Goal: Transaction & Acquisition: Purchase product/service

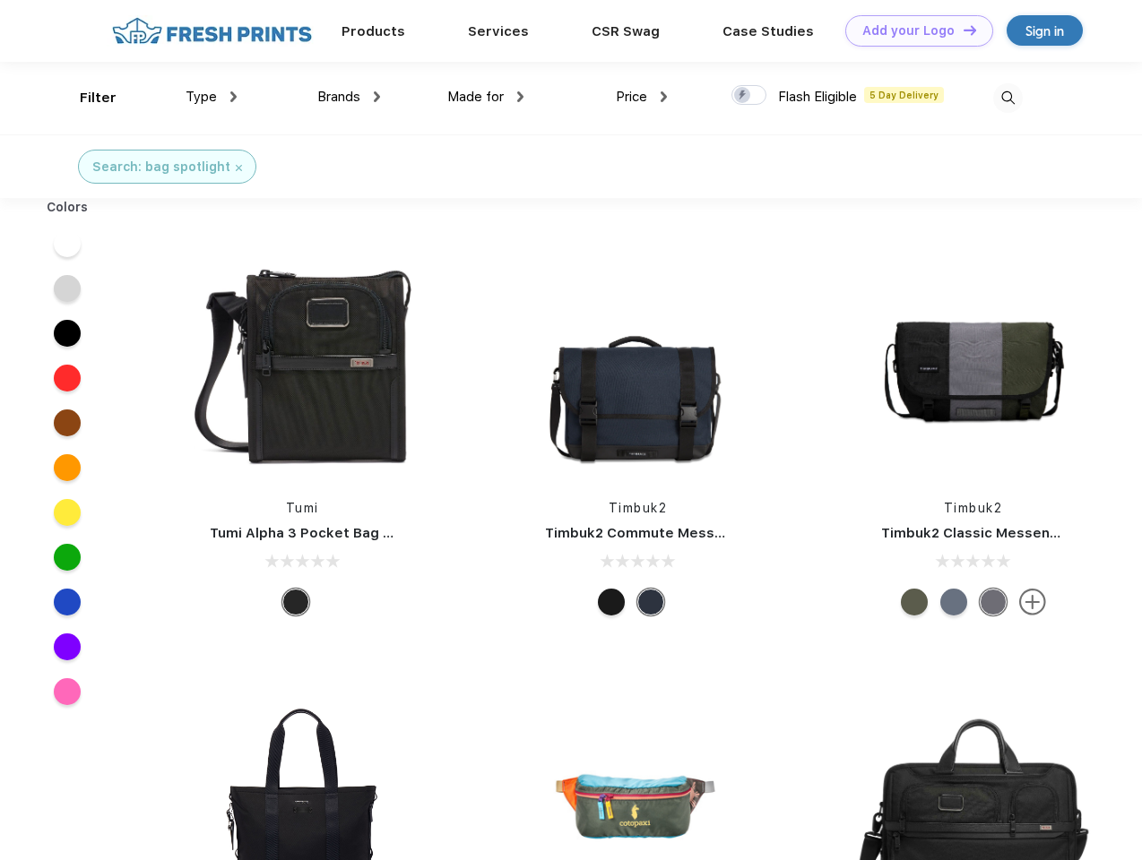
click at [912, 30] on link "Add your Logo Design Tool" at bounding box center [919, 30] width 148 height 31
click at [0, 0] on div "Design Tool" at bounding box center [0, 0] width 0 height 0
click at [962, 30] on link "Add your Logo Design Tool" at bounding box center [919, 30] width 148 height 31
click at [86, 98] on div "Filter" at bounding box center [98, 98] width 37 height 21
click at [211, 97] on span "Type" at bounding box center [200, 97] width 31 height 16
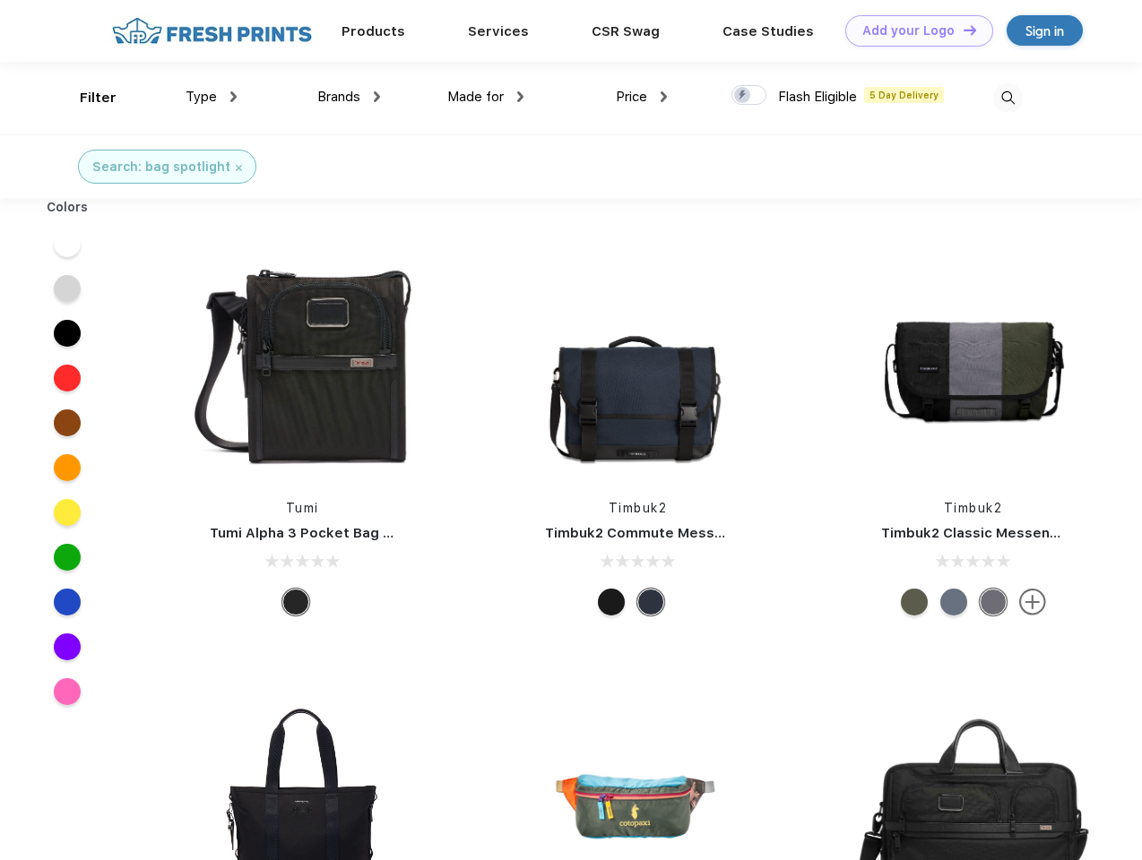
click at [349, 97] on span "Brands" at bounding box center [338, 97] width 43 height 16
click at [486, 97] on span "Made for" at bounding box center [475, 97] width 56 height 16
click at [642, 97] on span "Price" at bounding box center [631, 97] width 31 height 16
click at [749, 96] on div at bounding box center [748, 95] width 35 height 20
click at [743, 96] on input "checkbox" at bounding box center [737, 90] width 12 height 12
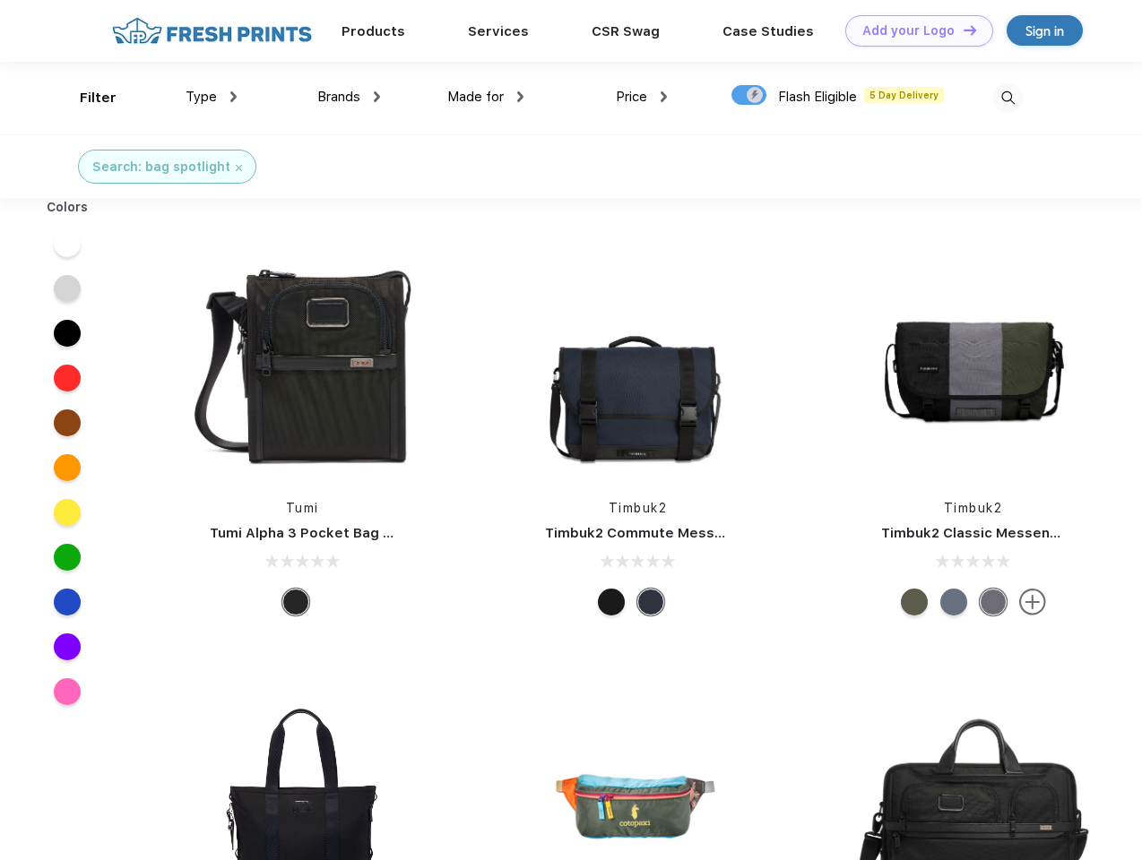
click at [1007, 98] on img at bounding box center [1008, 98] width 30 height 30
